Goal: Transaction & Acquisition: Obtain resource

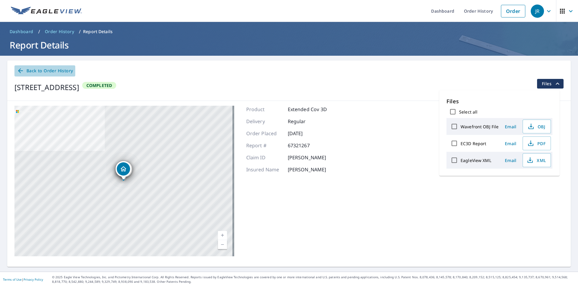
click at [41, 70] on span "Back to Order History" at bounding box center [45, 71] width 56 height 8
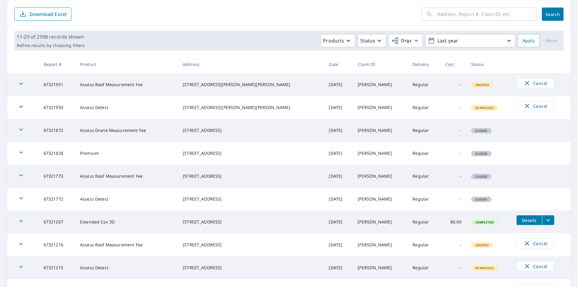
scroll to position [119, 0]
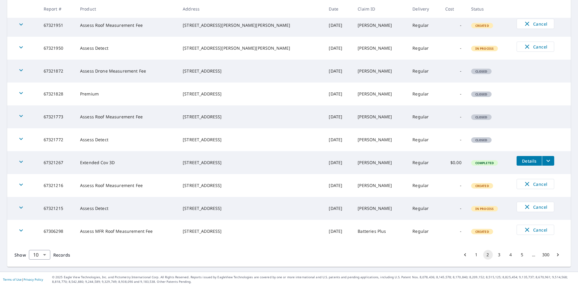
click at [472, 253] on button "1" at bounding box center [477, 255] width 10 height 10
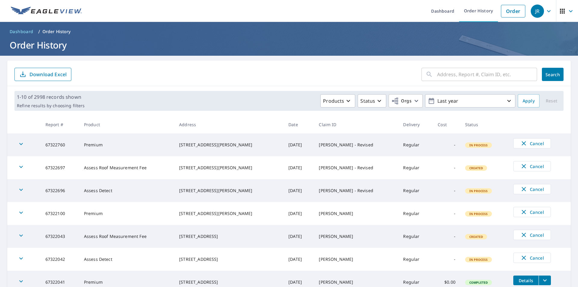
scroll to position [90, 0]
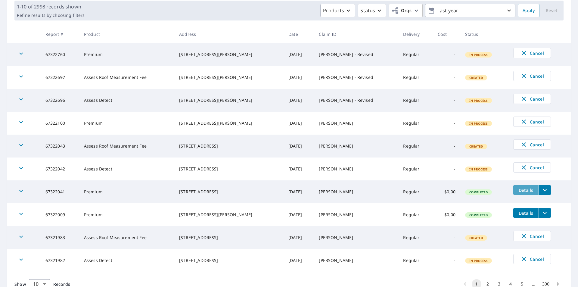
click at [520, 192] on span "Details" at bounding box center [526, 190] width 18 height 6
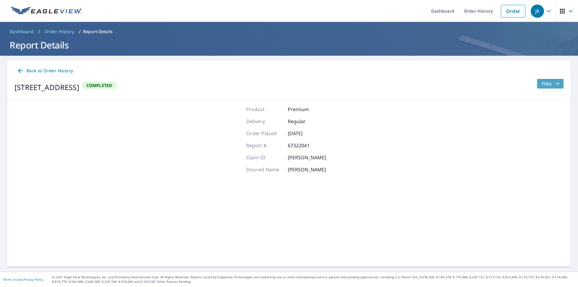
click at [542, 81] on span "Files" at bounding box center [551, 83] width 19 height 7
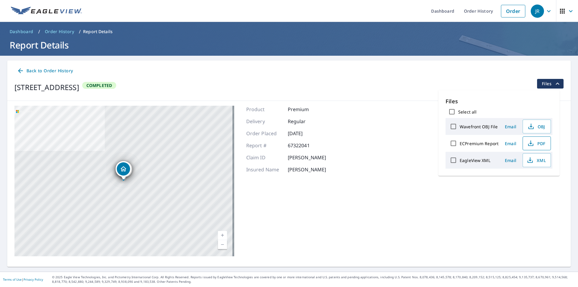
click at [530, 142] on icon "button" at bounding box center [530, 143] width 7 height 7
click at [531, 160] on icon "button" at bounding box center [529, 159] width 7 height 7
click at [56, 71] on span "Back to Order History" at bounding box center [45, 71] width 56 height 8
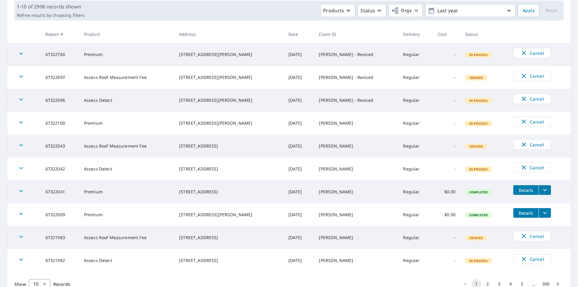
scroll to position [119, 0]
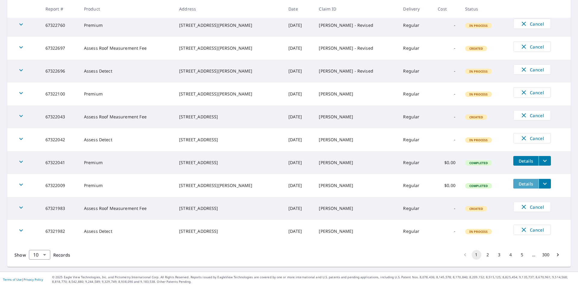
click at [524, 188] on button "Details" at bounding box center [525, 184] width 25 height 10
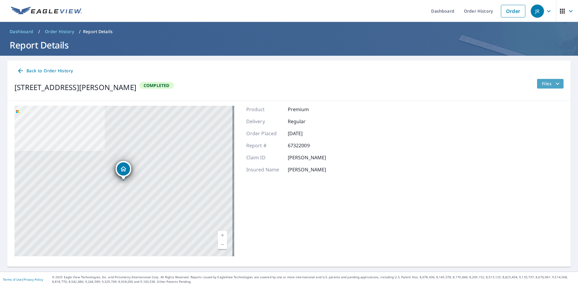
click at [542, 85] on span "Files" at bounding box center [551, 83] width 19 height 7
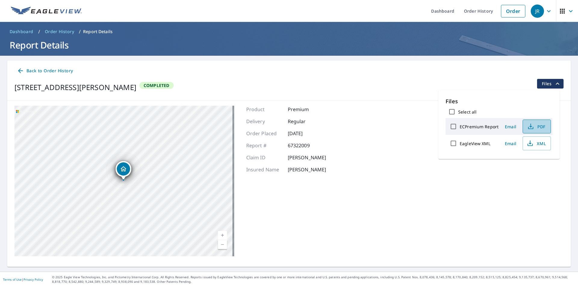
click at [530, 132] on button "PDF" at bounding box center [536, 126] width 28 height 14
click at [528, 141] on icon "button" at bounding box center [529, 143] width 7 height 7
click at [36, 71] on span "Back to Order History" at bounding box center [45, 71] width 56 height 8
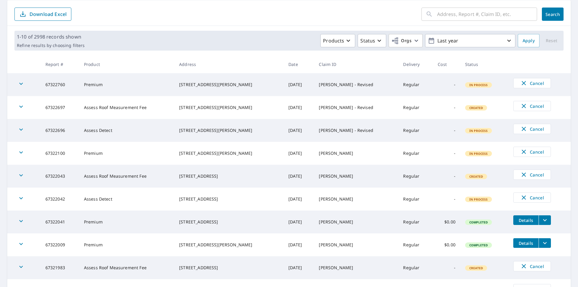
scroll to position [119, 0]
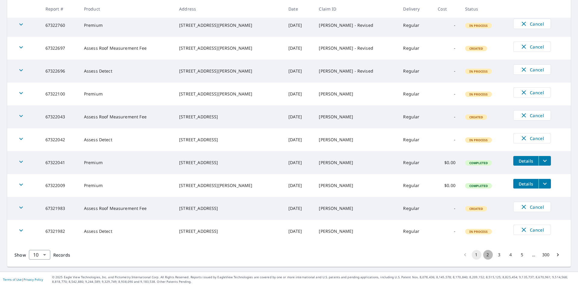
click at [486, 252] on button "2" at bounding box center [488, 255] width 10 height 10
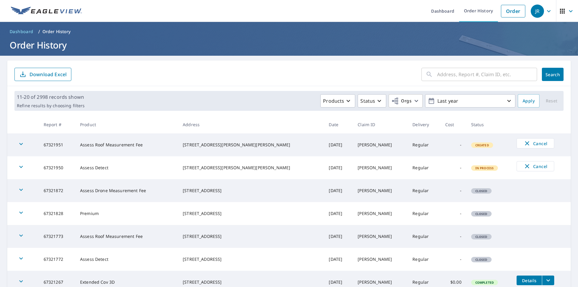
scroll to position [119, 0]
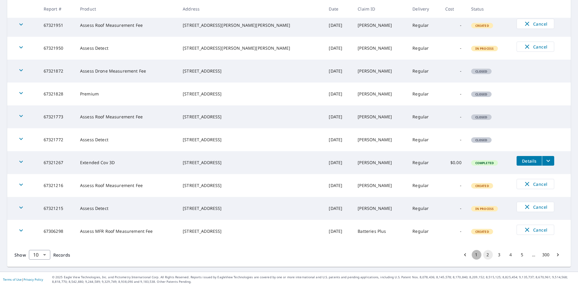
click at [472, 255] on button "1" at bounding box center [477, 255] width 10 height 10
